Goal: Task Accomplishment & Management: Use online tool/utility

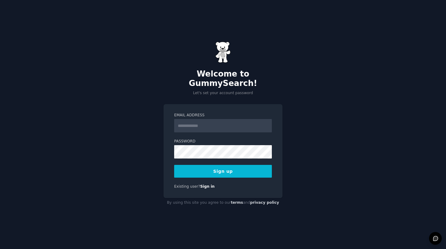
click at [195, 119] on input "Email Address" at bounding box center [223, 125] width 98 height 13
type input "**********"
click at [223, 168] on button "Sign up" at bounding box center [223, 171] width 98 height 13
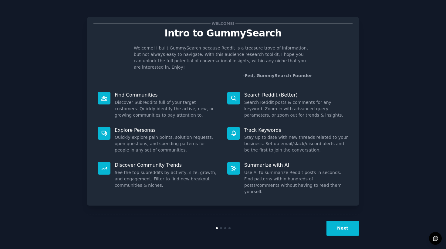
click at [342, 223] on button "Next" at bounding box center [343, 228] width 32 height 15
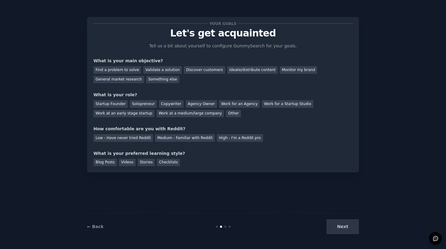
click at [340, 226] on div "Next" at bounding box center [313, 226] width 91 height 15
click at [339, 229] on div "Next" at bounding box center [313, 226] width 91 height 15
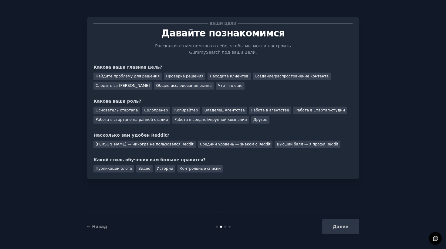
click at [72, 77] on div "Ваши цели [PERSON_NAME] познакомимся Расскажите нам немного о себе, чтобы мы мо…" at bounding box center [222, 124] width 429 height 232
click at [227, 87] on div "Что - то еще" at bounding box center [230, 86] width 29 height 8
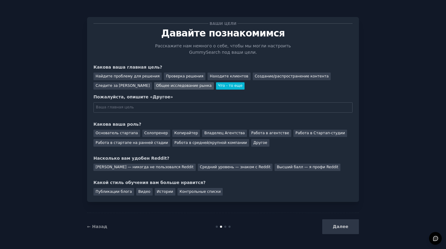
click at [196, 88] on div "Общее исследование рынка" at bounding box center [184, 86] width 60 height 8
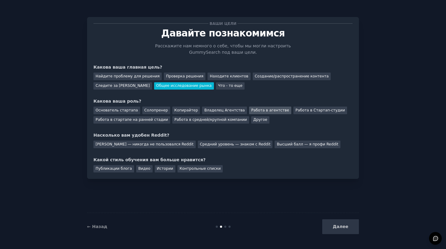
click at [249, 110] on div "Работа в агентстве" at bounding box center [270, 111] width 42 height 8
click at [141, 144] on div "[PERSON_NAME] — никогда не пользовался Reddit" at bounding box center [144, 145] width 102 height 8
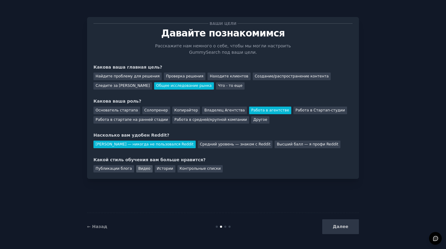
click at [146, 169] on div "Видео" at bounding box center [144, 169] width 16 height 8
click at [333, 223] on button "Далее" at bounding box center [340, 226] width 37 height 15
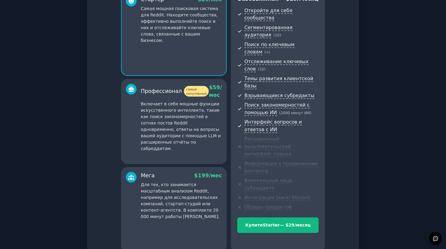
scroll to position [72, 0]
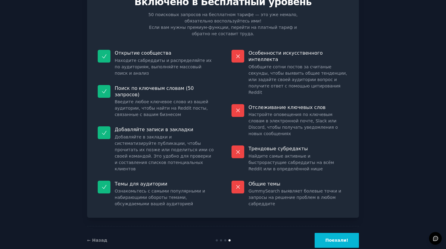
scroll to position [32, 0]
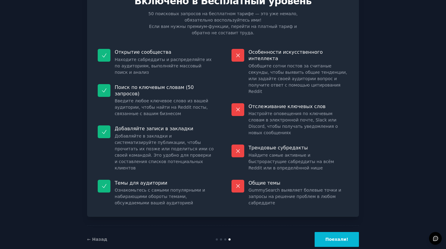
click at [338, 232] on button "Поехали!" at bounding box center [337, 239] width 44 height 15
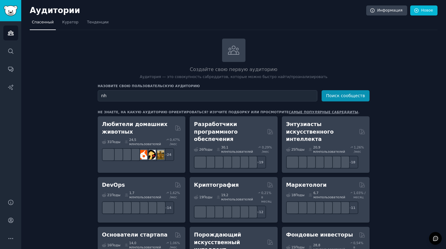
type input "n"
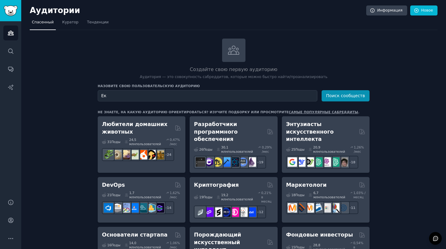
type input "[PERSON_NAME]"
type input "Crypto trading"
click at [336, 93] on button "Поиск сообществ" at bounding box center [346, 95] width 48 height 11
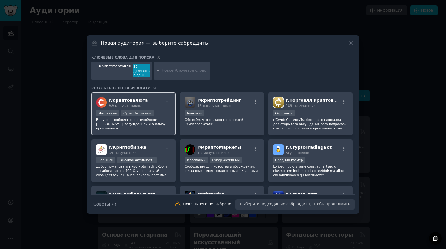
click at [159, 112] on div "Массивный Супер Активный" at bounding box center [133, 114] width 75 height 8
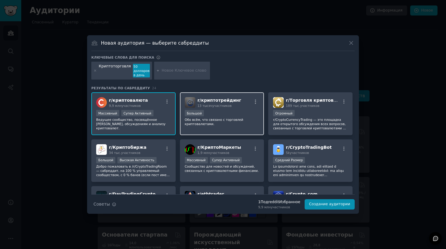
click at [231, 113] on div "10,000 - 100,000 members Большой" at bounding box center [222, 114] width 75 height 8
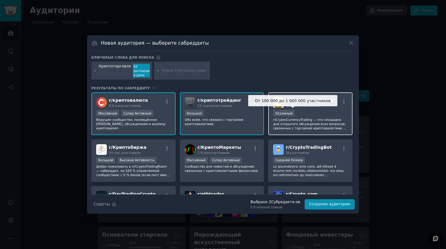
click at [283, 115] on div "Огромный" at bounding box center [284, 113] width 22 height 6
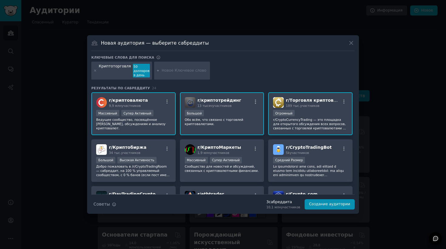
click at [222, 119] on p "Обо всём, что связано с торговлей криптовалютами." at bounding box center [222, 121] width 75 height 8
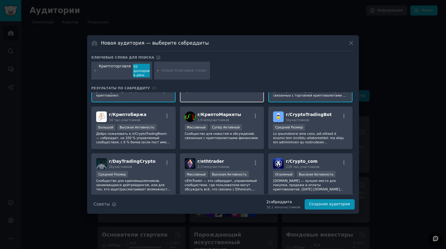
scroll to position [34, 0]
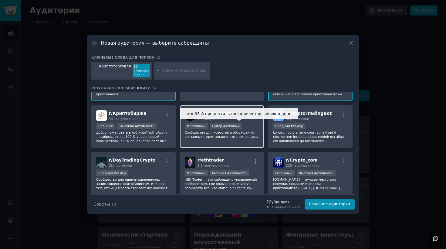
click at [213, 123] on div "Супер Активный" at bounding box center [226, 126] width 32 height 6
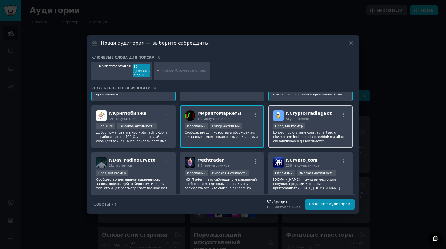
click at [319, 121] on div "r/ CryptoTradingBot 5k участников Средний Размер" at bounding box center [310, 126] width 84 height 43
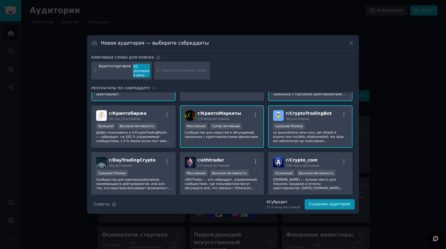
click at [315, 122] on div "r/ CryptoTradingBot 5k участников Средний Размер" at bounding box center [310, 126] width 84 height 43
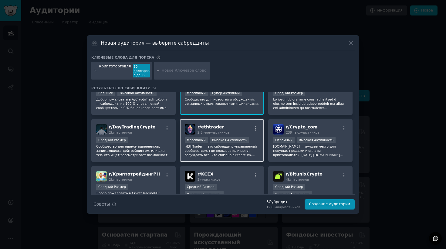
click at [205, 131] on span "2,3 млн участников" at bounding box center [214, 133] width 32 height 4
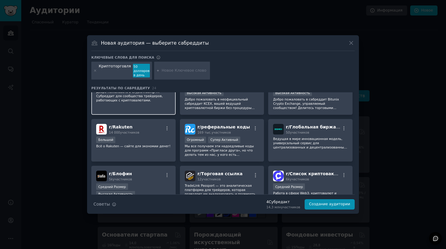
scroll to position [176, 0]
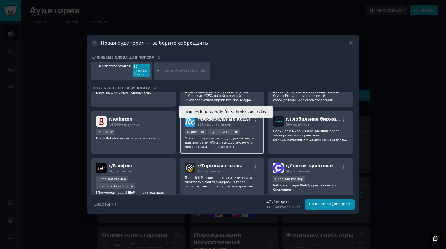
click at [209, 129] on div "Супер Активный" at bounding box center [224, 132] width 32 height 6
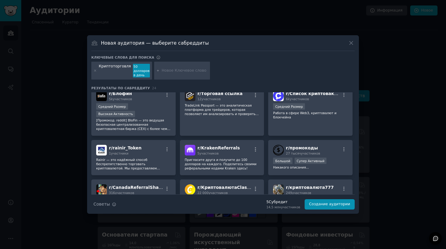
scroll to position [255, 0]
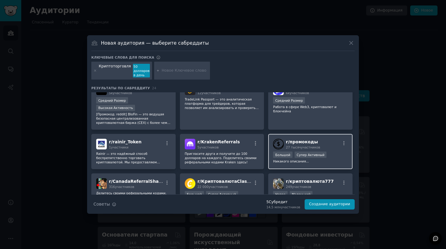
click at [330, 151] on div ">= 95-й процентиль по количеству заявок в день Большой Супер Активный" at bounding box center [310, 155] width 75 height 8
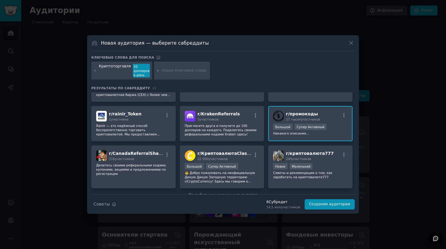
scroll to position [277, 0]
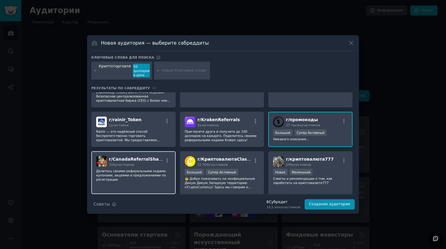
click at [154, 169] on p "Делитесь своими реферальными кодами, купонами, акциями и предложениями по регис…" at bounding box center [133, 175] width 75 height 13
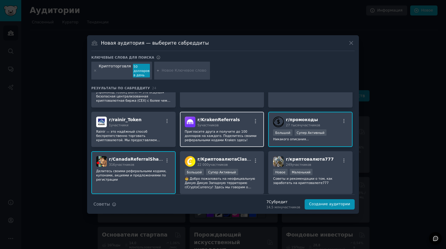
click at [210, 117] on span "r/ KrakenReferrals" at bounding box center [219, 119] width 42 height 5
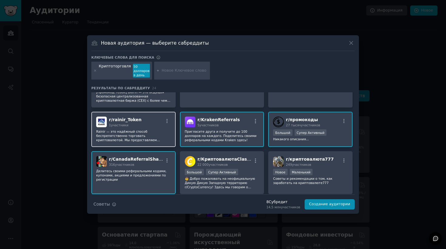
click at [137, 129] on p "Rainir — это надёжный способ беспрепятственно торговать криптовалютой. Мы предо…" at bounding box center [133, 135] width 75 height 13
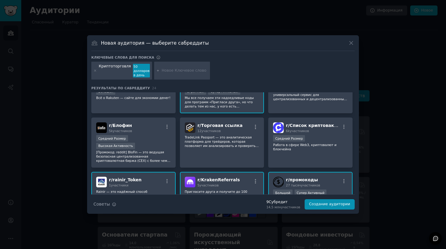
scroll to position [194, 0]
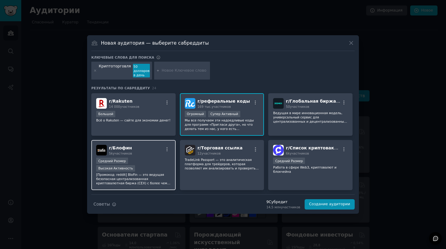
click at [143, 146] on div "r/ Блофин 5k участников" at bounding box center [133, 150] width 75 height 11
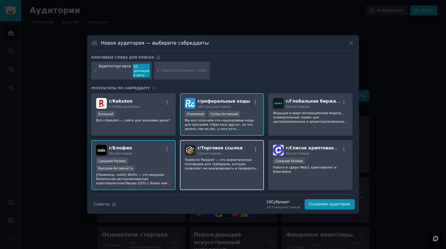
click at [233, 158] on p "TradeLink Passport — это аналитическая платформа для трейдеров, которая позволя…" at bounding box center [222, 164] width 75 height 13
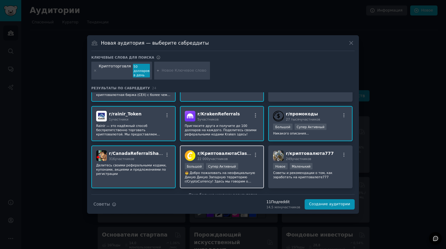
click at [260, 163] on div "r/ КриптовалютаClassic 22 000 участников Большой Супер Активный" at bounding box center [222, 166] width 84 height 43
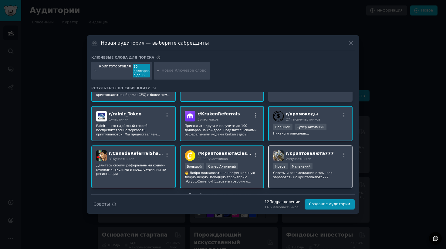
click at [269, 151] on div "r/ криптовалюта777 249 участников Создан в течение прошлого года Новое Маленьки…" at bounding box center [310, 166] width 84 height 43
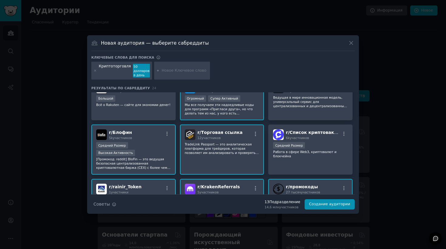
scroll to position [141, 0]
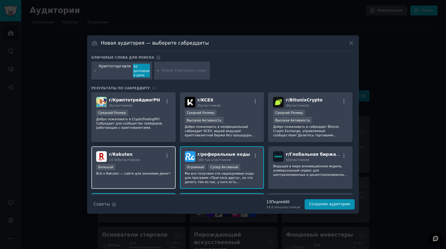
click at [120, 164] on div "Большой" at bounding box center [133, 168] width 75 height 8
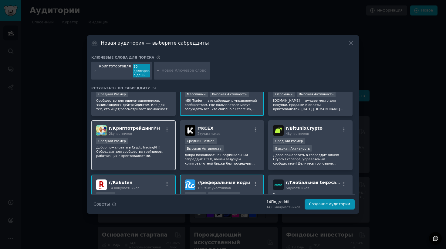
scroll to position [111, 0]
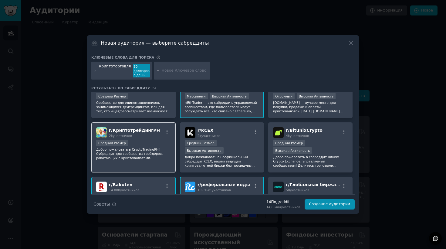
click at [163, 139] on div "r/ КриптотрейдингPH 2k участников Средний Размер Добро пожаловать в CryptoTradi…" at bounding box center [133, 147] width 84 height 50
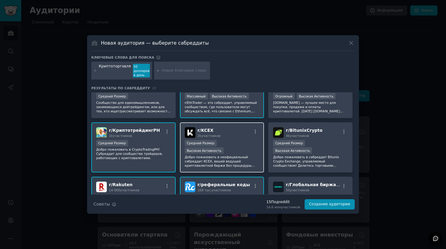
click at [239, 136] on div "r/ KCEX 2k участников" at bounding box center [222, 132] width 75 height 11
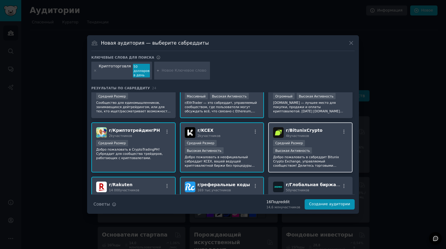
click at [303, 127] on h2 "r/ BitunixCrypto 4k участников" at bounding box center [304, 132] width 37 height 11
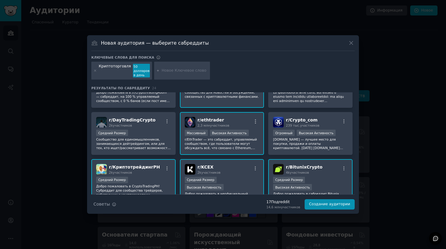
scroll to position [59, 0]
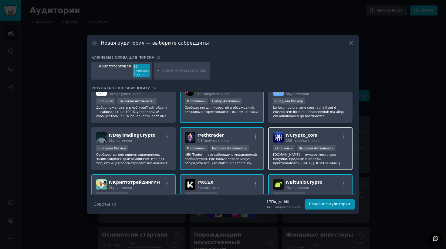
click at [317, 132] on h2 "r/ Crypto_com 239 тыс. участников" at bounding box center [302, 137] width 33 height 11
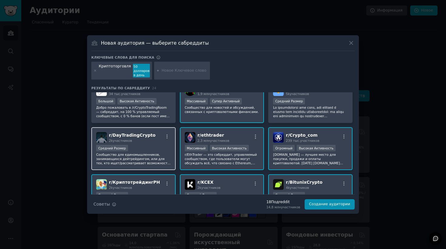
click at [140, 144] on div "r/ DayTradingCrypto 2k участников Средний Размер Сообщество для единомышленнико…" at bounding box center [133, 148] width 84 height 43
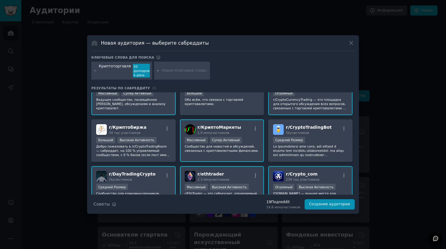
scroll to position [0, 0]
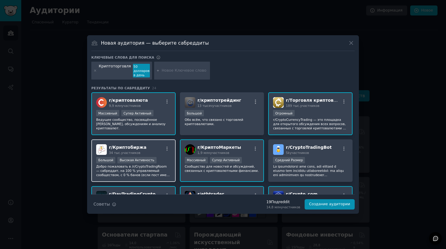
click at [155, 144] on div "r/ Криптобиржа 34 тыс. участников Большой Высокая Активность Добро пожаловать в…" at bounding box center [133, 160] width 84 height 43
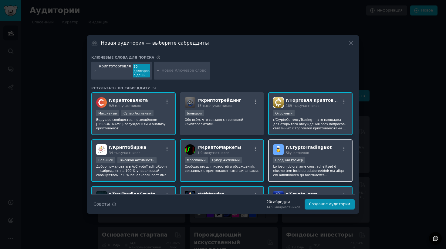
click at [292, 151] on span "5k участников" at bounding box center [297, 153] width 23 height 4
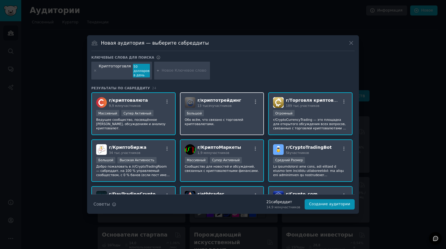
click at [218, 114] on div "От 10 000 до 100 000 участников Большой" at bounding box center [222, 114] width 75 height 8
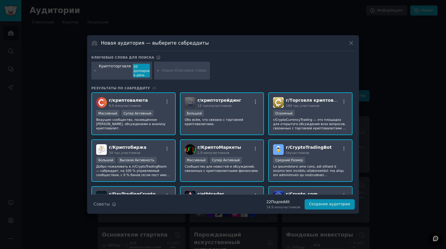
click at [185, 66] on div at bounding box center [182, 71] width 56 height 18
click at [182, 70] on input "text" at bounding box center [185, 70] width 46 height 5
type input "т"
type input "trading"
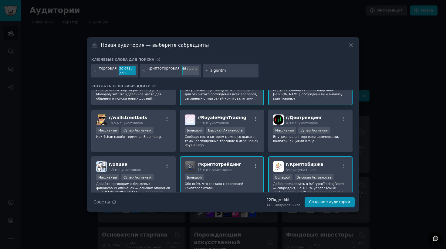
scroll to position [29, 0]
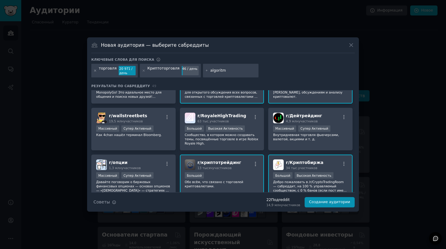
click at [95, 71] on icon at bounding box center [94, 70] width 3 height 3
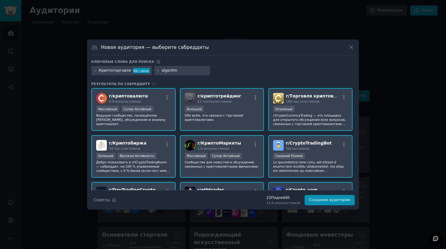
click at [177, 70] on input "algoritm" at bounding box center [185, 70] width 46 height 5
drag, startPoint x: 174, startPoint y: 70, endPoint x: 136, endPoint y: 70, distance: 38.2
click at [136, 70] on div "Криптоторговля 46 / день algoritm" at bounding box center [222, 72] width 263 height 12
paste input "hmic bots"
type input "algorithmic bots"
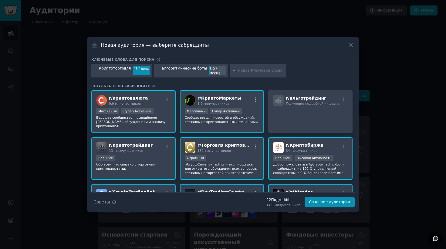
click at [264, 82] on div "Ключевые слова для поиска Криптоторговля 46 / день алгоритмические боты 3,0 / м…" at bounding box center [222, 132] width 263 height 150
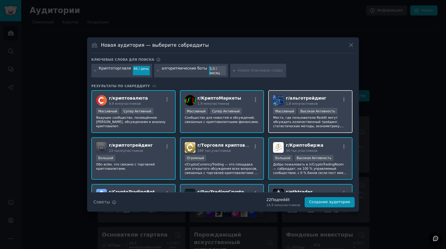
click at [315, 103] on span "1,8 млн участников" at bounding box center [302, 104] width 32 height 4
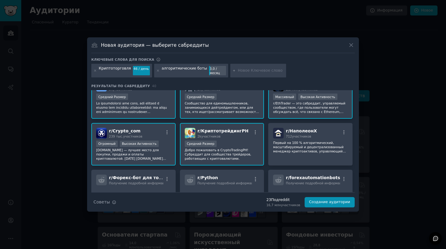
scroll to position [116, 0]
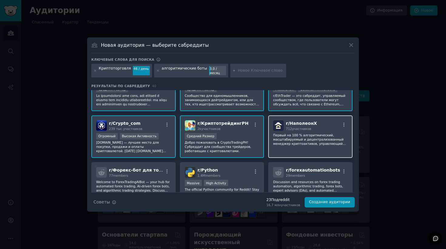
click at [295, 139] on p "Первый на 100 % алгоритмический, масштабируемый и децентрализованный менеджер к…" at bounding box center [310, 139] width 75 height 13
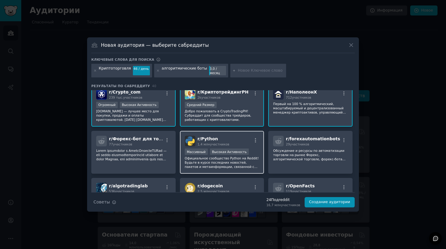
scroll to position [148, 0]
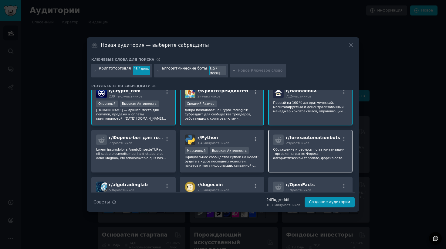
click at [326, 145] on div "29 участников" at bounding box center [313, 143] width 54 height 4
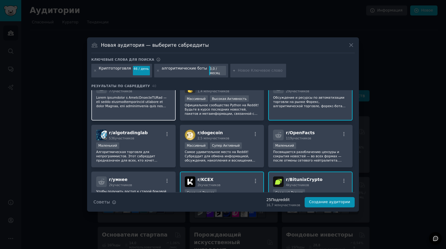
scroll to position [204, 0]
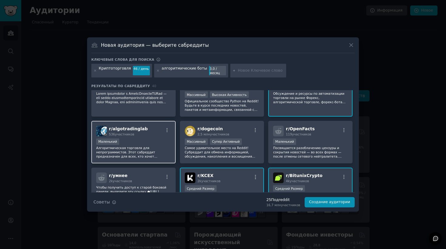
click at [147, 140] on div "Маленький" at bounding box center [133, 142] width 75 height 8
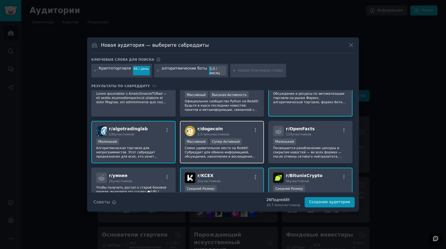
click at [246, 136] on div "r/ dogecoin 2,5 млн участников" at bounding box center [222, 131] width 75 height 11
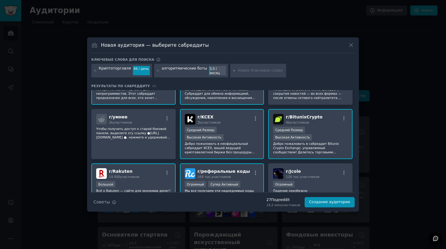
scroll to position [272, 0]
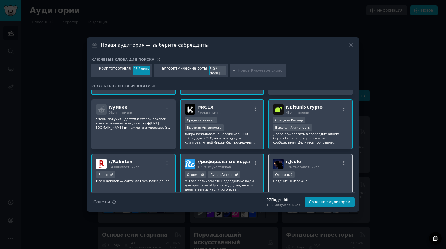
click at [309, 162] on div "r/ Jcole 126 тыс. участников Огромный Падение неизбежно" at bounding box center [310, 175] width 84 height 43
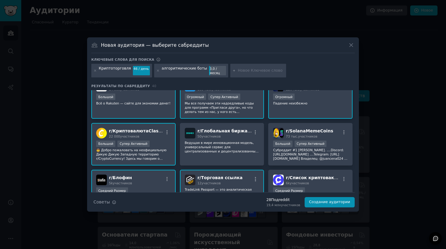
scroll to position [356, 0]
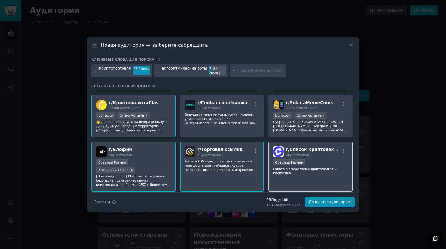
click at [314, 167] on p "Работа в сфере Web3, криптовалют и блокчейна" at bounding box center [310, 171] width 75 height 8
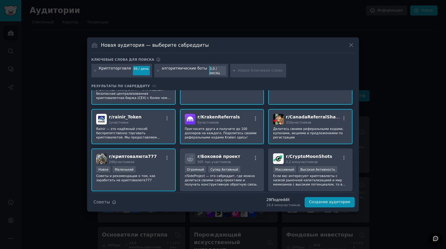
scroll to position [470, 0]
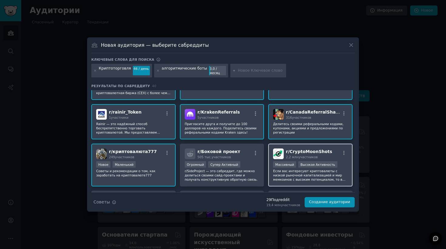
click at [284, 169] on p "Если вас интересуют криптовалюты с низкой рыночной капитализацией и мир мемкоин…" at bounding box center [310, 175] width 75 height 13
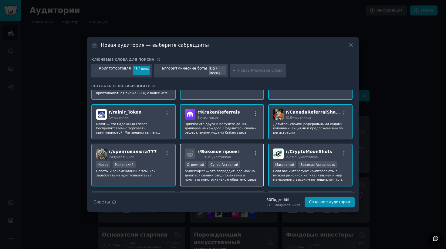
click at [228, 169] on p "r/SideProject — это сабреддит, где можно делиться своими сайд-проектами и получ…" at bounding box center [222, 175] width 75 height 13
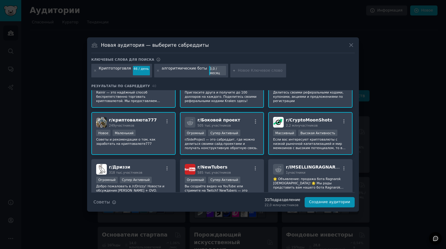
scroll to position [503, 0]
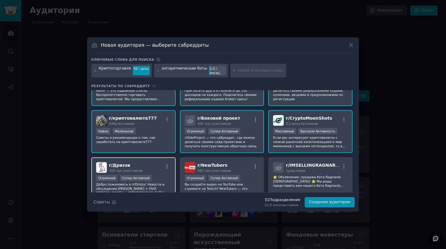
click at [158, 182] on p "Добро пожаловать в /r/Drizzy! Новости и обсуждения [PERSON_NAME] + OVO. [PERSON…" at bounding box center [133, 188] width 75 height 13
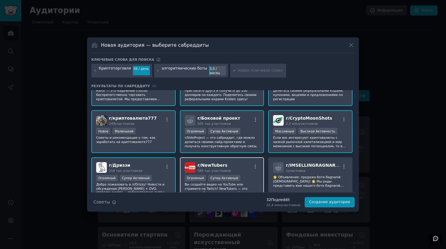
click at [231, 182] on p "Вы создаёте видео на YouTube или стримите на Twitch? NewTubers — это первое соо…" at bounding box center [222, 188] width 75 height 13
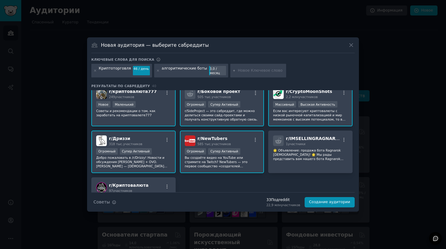
scroll to position [531, 0]
click at [229, 155] on p "Вы создаёте видео на YouTube или стримите на Twitch? NewTubers — это первое соо…" at bounding box center [222, 161] width 75 height 13
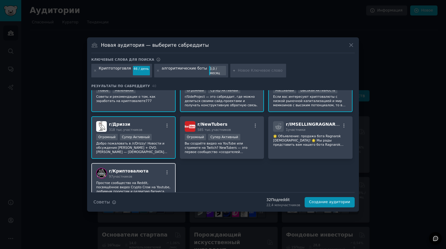
scroll to position [546, 0]
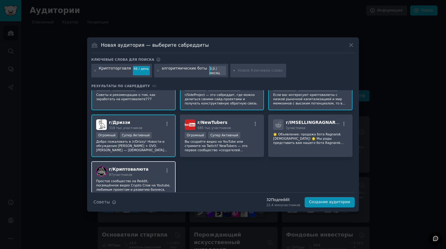
click at [163, 179] on p "Простое сообщество на Reddit, посвящённое видео Crypto Crow на Youtube, любимым…" at bounding box center [133, 185] width 75 height 13
click at [329, 204] on button "Создание аудитории" at bounding box center [330, 202] width 50 height 10
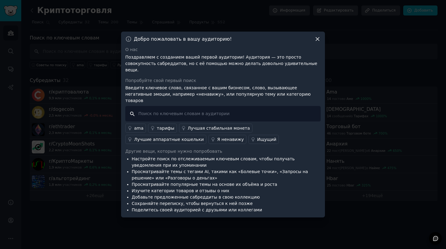
click at [203, 112] on input "text" at bounding box center [222, 113] width 195 height 15
type input "т"
type input "trading"
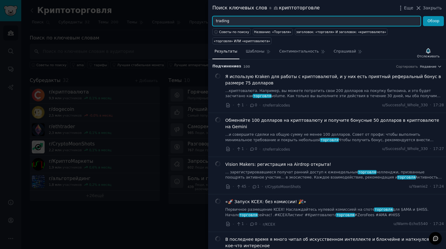
drag, startPoint x: 237, startPoint y: 22, endPoint x: 179, endPoint y: 22, distance: 58.0
click at [179, 22] on div "Поиск ключевых слов в криптоторговле Еще Закрыть trading Обзор Советы по поиску…" at bounding box center [223, 124] width 446 height 249
paste input "algorithmic bots"
type input "algorithmic bots"
click at [423, 16] on button "Обзор" at bounding box center [433, 21] width 21 height 10
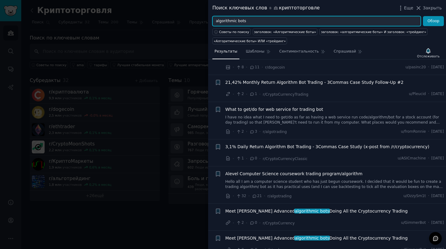
scroll to position [1053, 0]
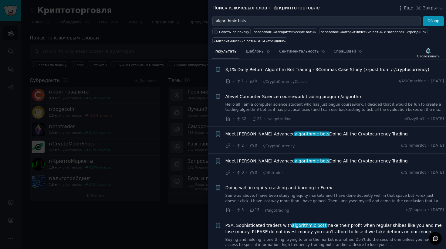
click at [179, 127] on div at bounding box center [223, 124] width 446 height 249
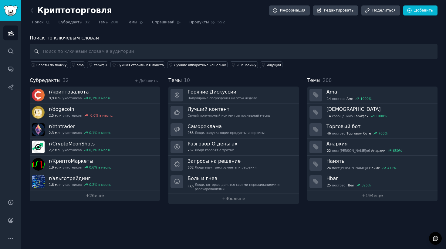
scroll to position [1060, 0]
click at [9, 69] on icon "Боковая панель" at bounding box center [10, 69] width 5 height 5
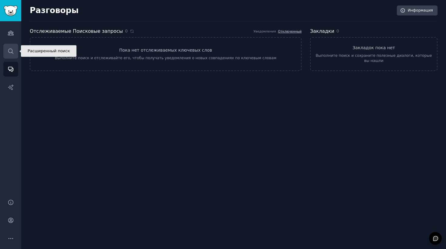
click at [15, 50] on link "Поиск" at bounding box center [10, 51] width 15 height 15
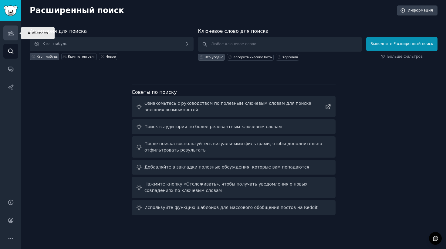
click at [13, 34] on icon "Боковая панель" at bounding box center [10, 33] width 5 height 4
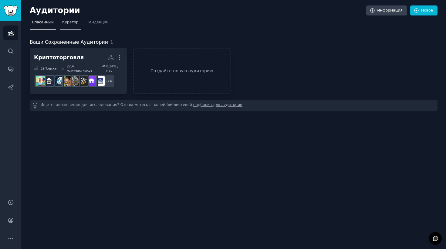
click at [73, 22] on span "Куратор" at bounding box center [70, 22] width 16 height 5
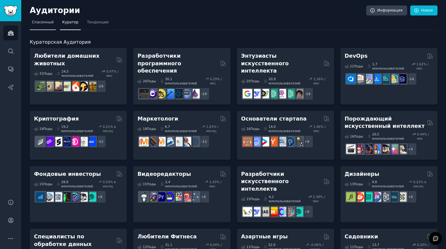
click at [51, 23] on span "Спасенный" at bounding box center [43, 22] width 22 height 5
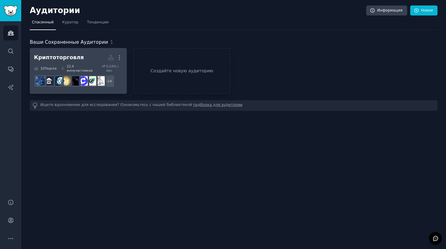
click at [94, 58] on h2 "Криптоторговля Пользовательская Аудитория Еще" at bounding box center [78, 57] width 89 height 11
